Goal: Information Seeking & Learning: Learn about a topic

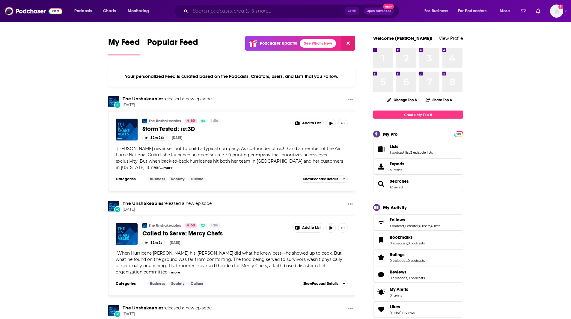
click at [232, 13] on input "Search podcasts, credits, & more..." at bounding box center [267, 11] width 155 height 10
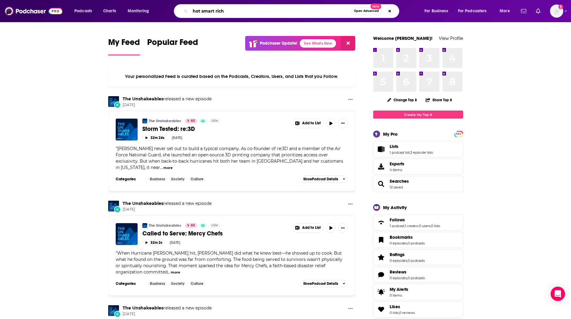
type input "hot smart rich"
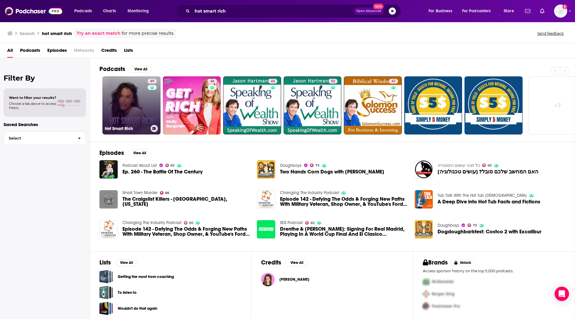
click at [130, 108] on link "49 Hot Smart Rich" at bounding box center [131, 105] width 58 height 58
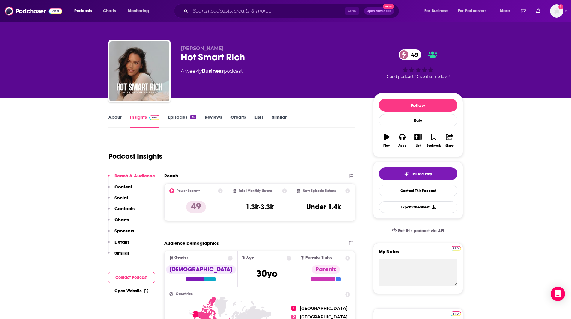
click at [119, 117] on link "About" at bounding box center [114, 121] width 13 height 14
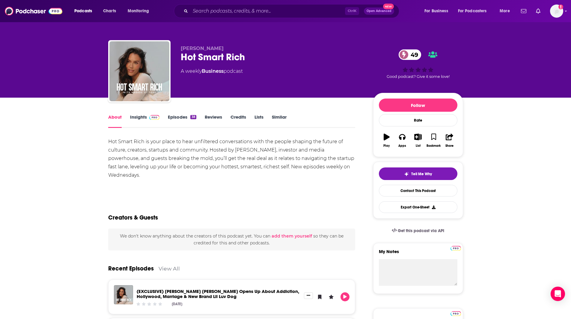
click at [142, 119] on link "Insights" at bounding box center [145, 121] width 30 height 14
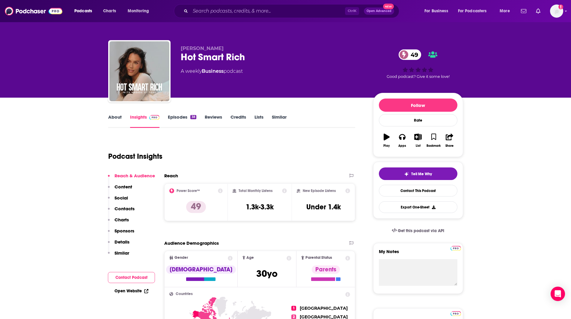
scroll to position [30, 0]
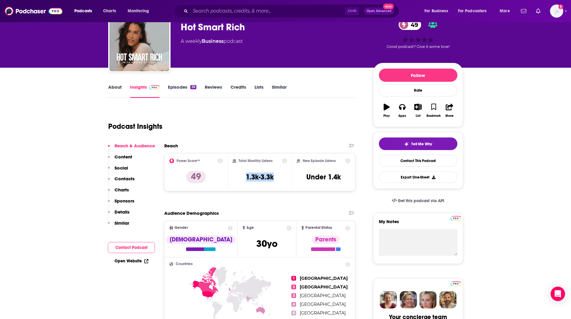
drag, startPoint x: 280, startPoint y: 176, endPoint x: 242, endPoint y: 175, distance: 37.8
click at [242, 175] on div "Total Monthly Listens 1.3k-3.3k" at bounding box center [259, 172] width 54 height 28
copy h3 "1.3k-3.3k"
